Goal: Information Seeking & Learning: Learn about a topic

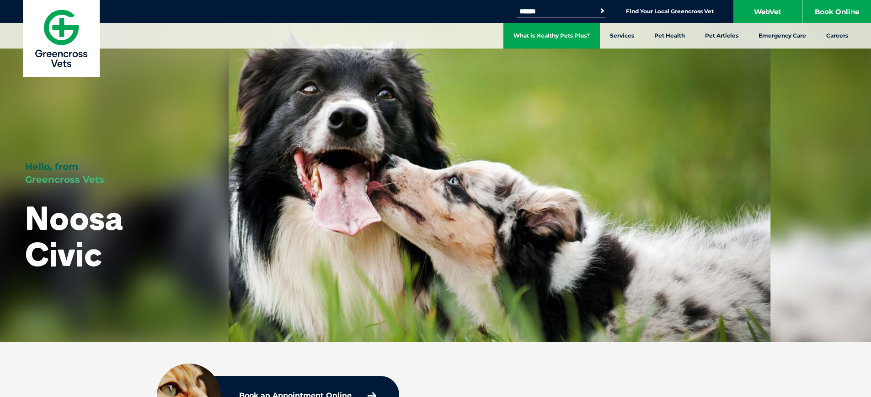
click at [579, 33] on link "What is Healthy Pets Plus?" at bounding box center [552, 36] width 97 height 26
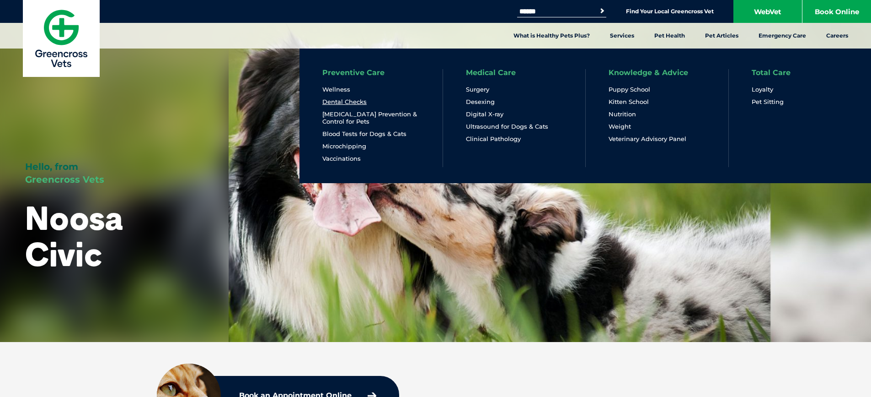
click at [332, 101] on link "Dental Checks" at bounding box center [344, 102] width 44 height 8
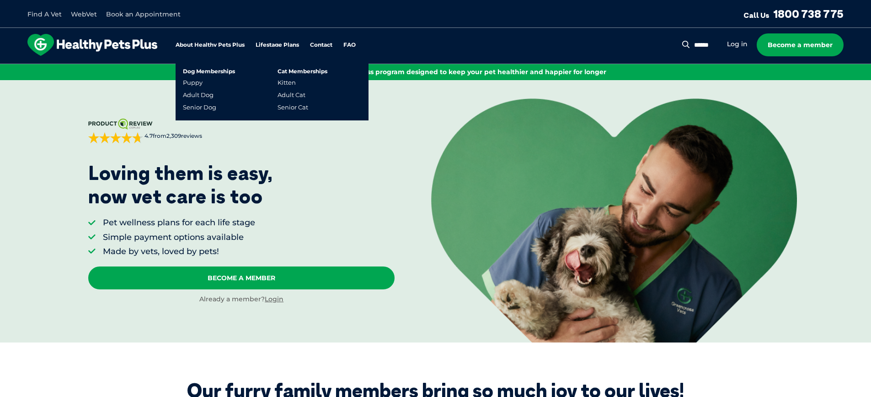
click at [281, 46] on link "Lifestage Plans" at bounding box center [277, 45] width 43 height 6
click at [209, 96] on link "Adult Dog" at bounding box center [198, 95] width 31 height 8
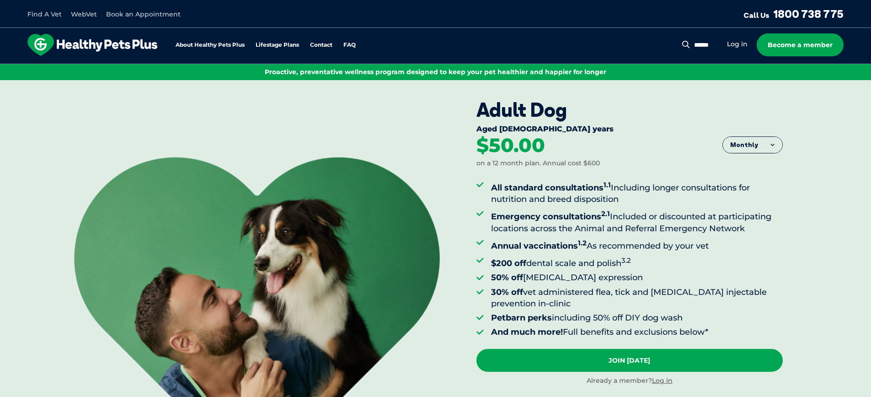
click at [761, 149] on button "Monthly" at bounding box center [752, 145] width 59 height 16
click at [750, 215] on li "Yearly" at bounding box center [752, 215] width 59 height 22
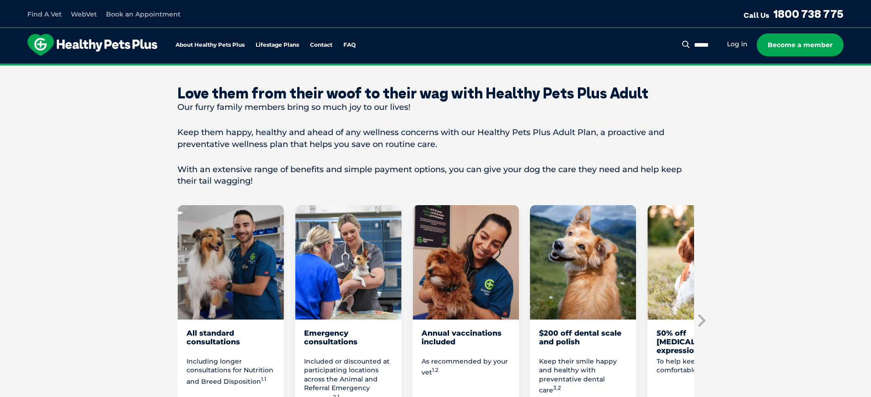
scroll to position [320, 0]
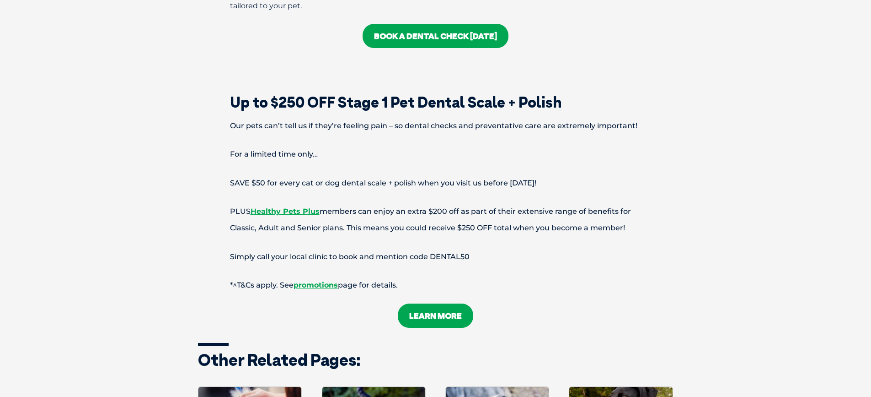
scroll to position [2150, 0]
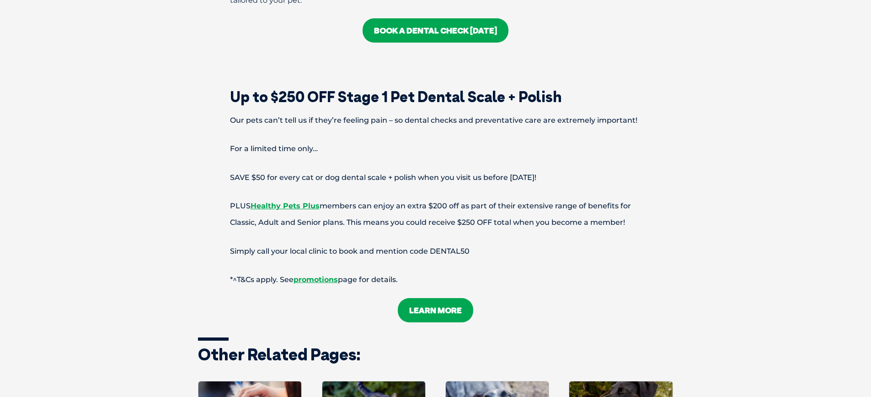
click at [449, 298] on link "LEARN MORE" at bounding box center [435, 310] width 75 height 24
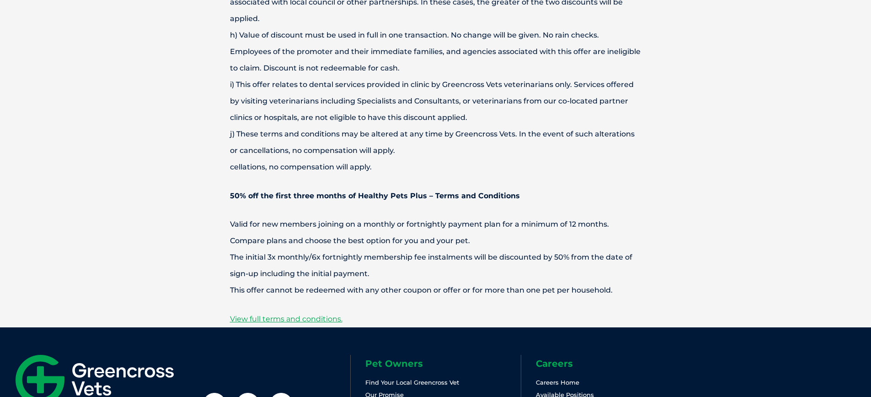
scroll to position [3065, 0]
